Goal: Transaction & Acquisition: Subscribe to service/newsletter

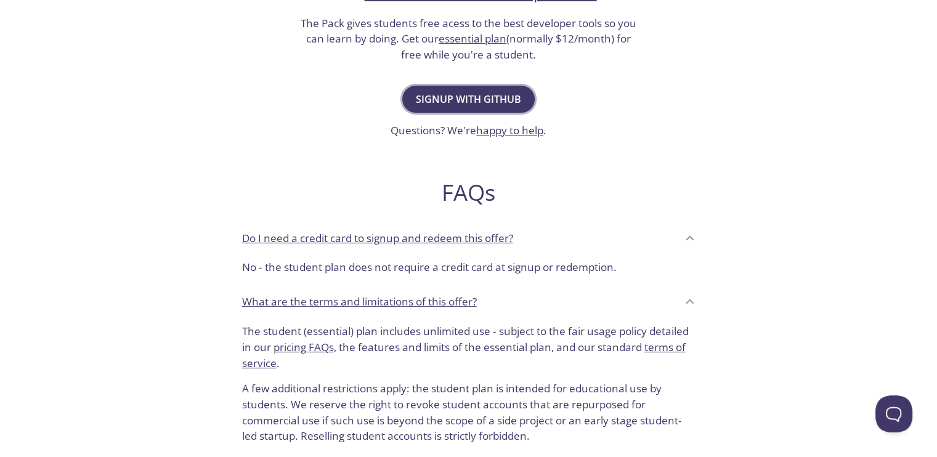
scroll to position [308, 0]
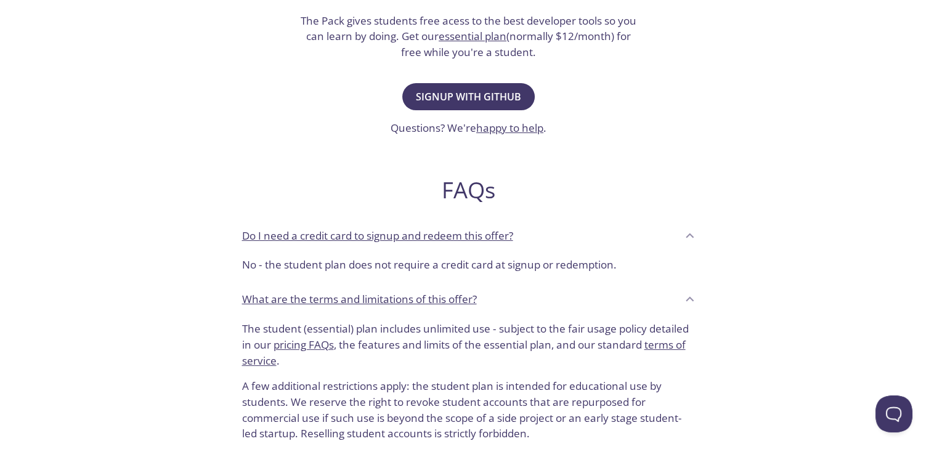
click at [475, 78] on div "Hello, students! testmail .app is free for students enrolled in the GitHub Stud…" at bounding box center [468, 140] width 601 height 752
click at [472, 87] on button "Signup with GitHub" at bounding box center [468, 96] width 132 height 27
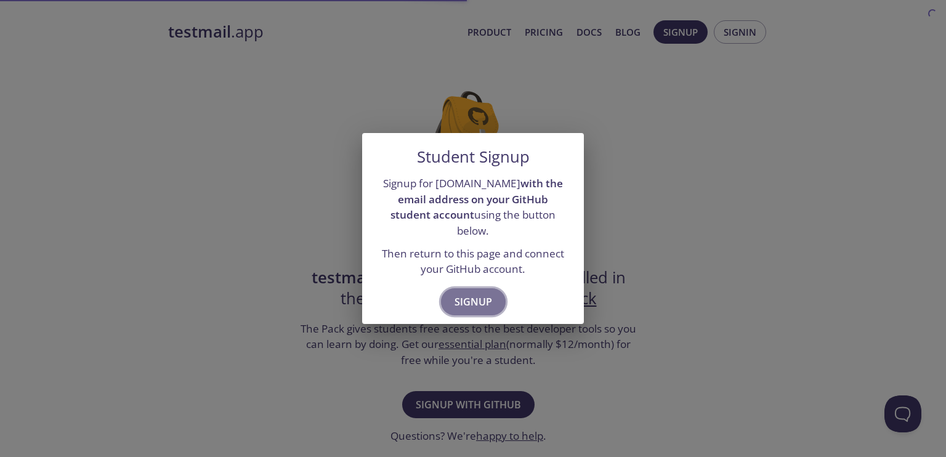
click at [476, 293] on span "Signup" at bounding box center [473, 301] width 38 height 17
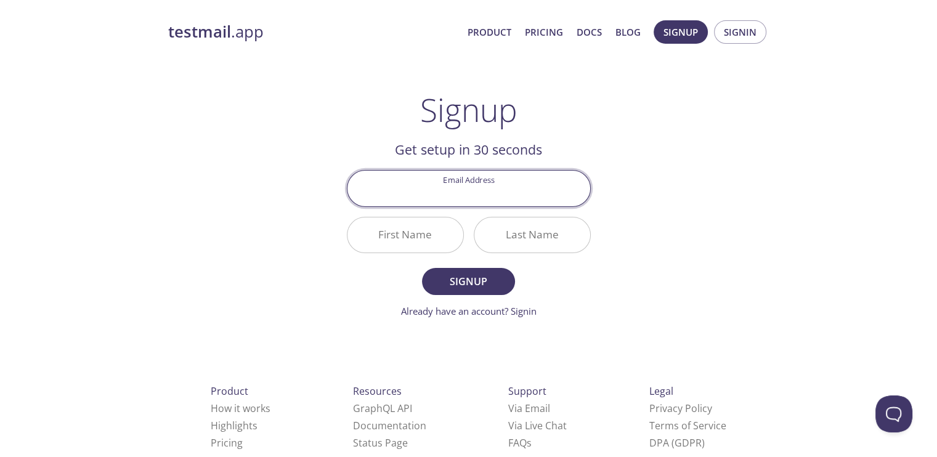
click at [466, 193] on input "Email Address" at bounding box center [468, 188] width 243 height 35
click at [641, 153] on div "testmail .app Product Pricing Docs Blog Signup Signin Signup Get setup in 30 se…" at bounding box center [468, 294] width 631 height 565
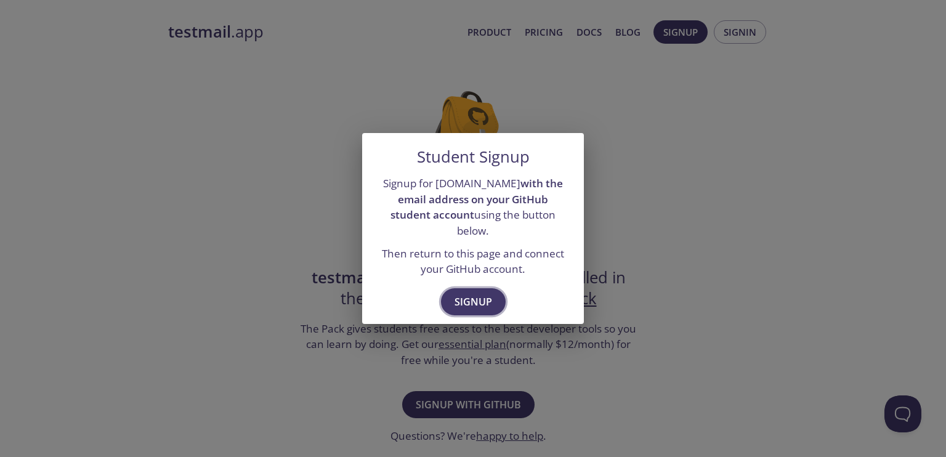
click at [477, 293] on span "Signup" at bounding box center [473, 301] width 38 height 17
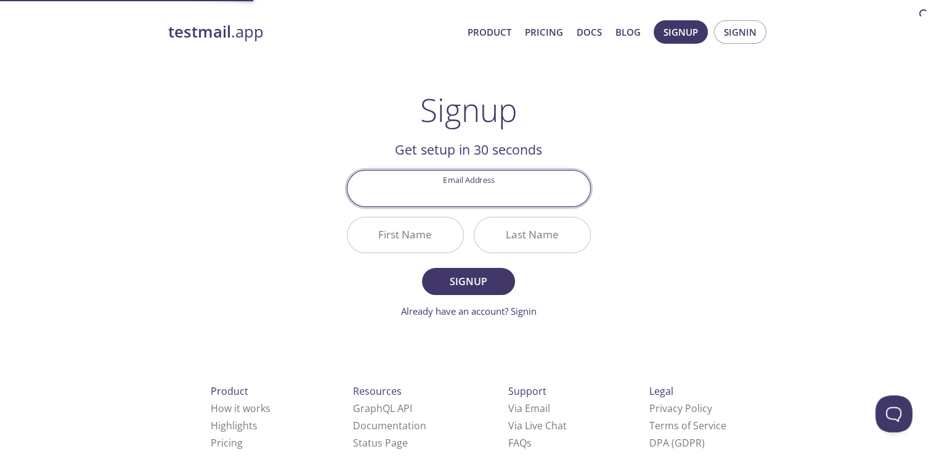
click at [485, 190] on input "Email Address" at bounding box center [468, 188] width 243 height 35
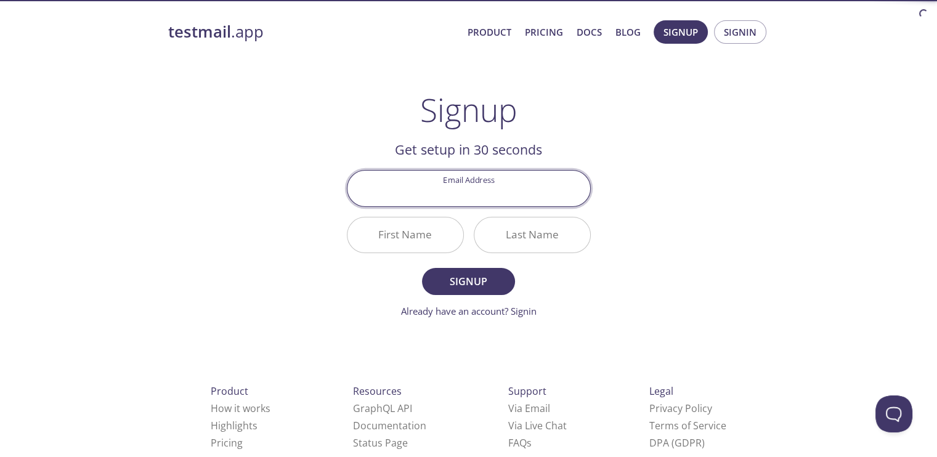
type input "[EMAIL_ADDRESS][DOMAIN_NAME]"
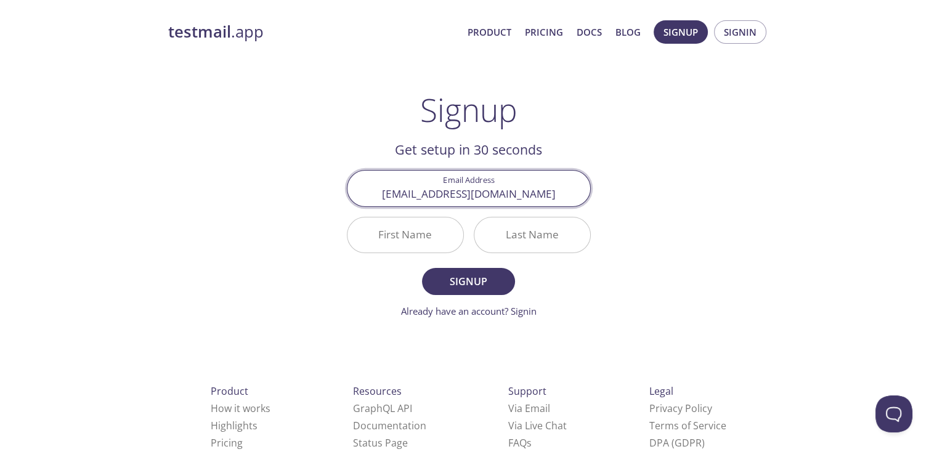
click at [428, 240] on input "First Name" at bounding box center [405, 234] width 116 height 35
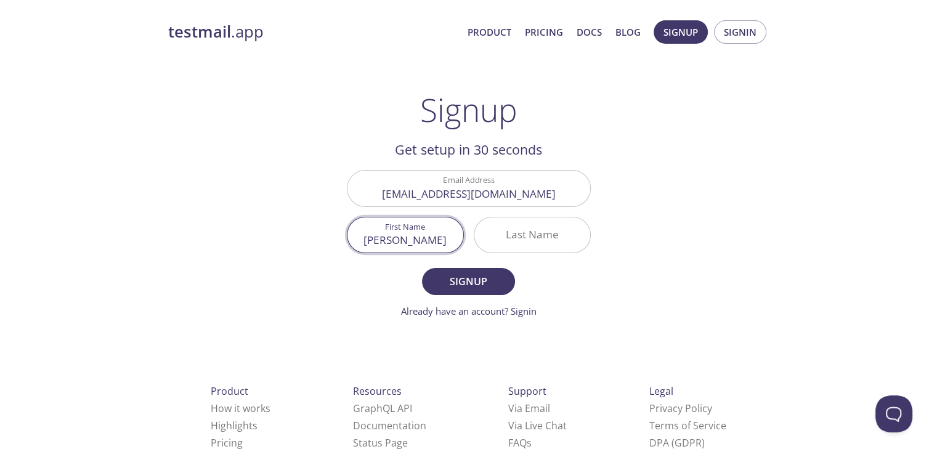
type input "[PERSON_NAME]"
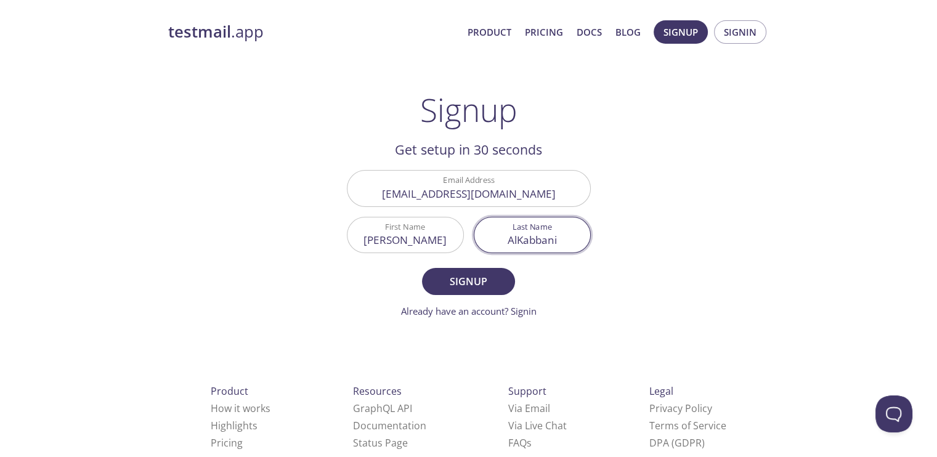
type input "AlKabbani"
click at [422, 268] on button "Signup" at bounding box center [468, 281] width 92 height 27
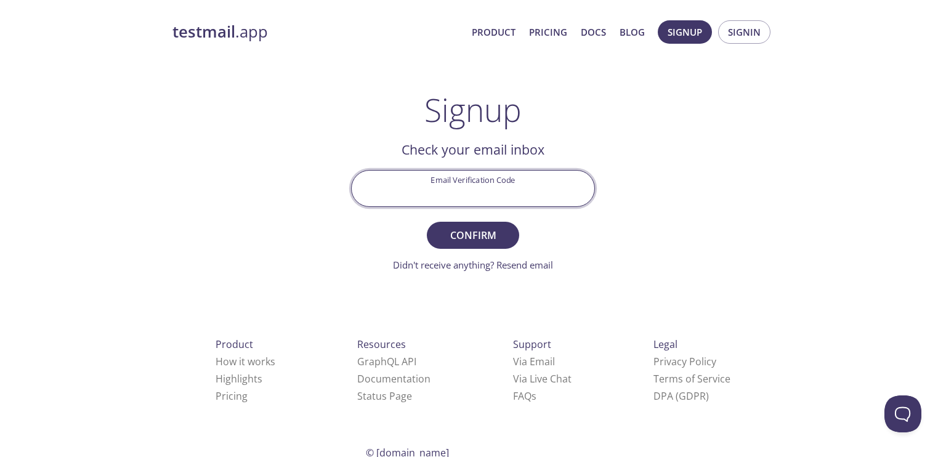
click at [470, 196] on input "Email Verification Code" at bounding box center [473, 188] width 243 height 35
click at [515, 204] on input "Email Verification Code" at bounding box center [473, 188] width 243 height 35
paste input "WF2374A"
type input "WF2374A"
click at [475, 241] on span "Confirm" at bounding box center [472, 235] width 65 height 17
